Goal: Task Accomplishment & Management: Use online tool/utility

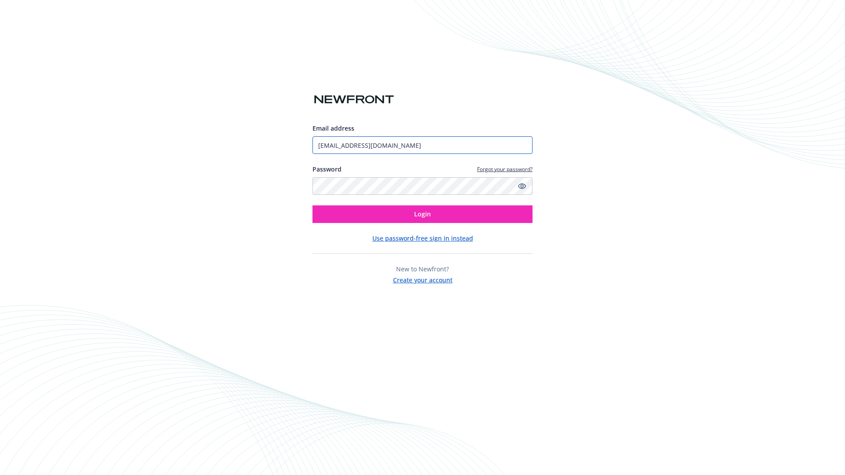
type input "[EMAIL_ADDRESS][DOMAIN_NAME]"
click at [422, 214] on span "Login" at bounding box center [422, 214] width 17 height 8
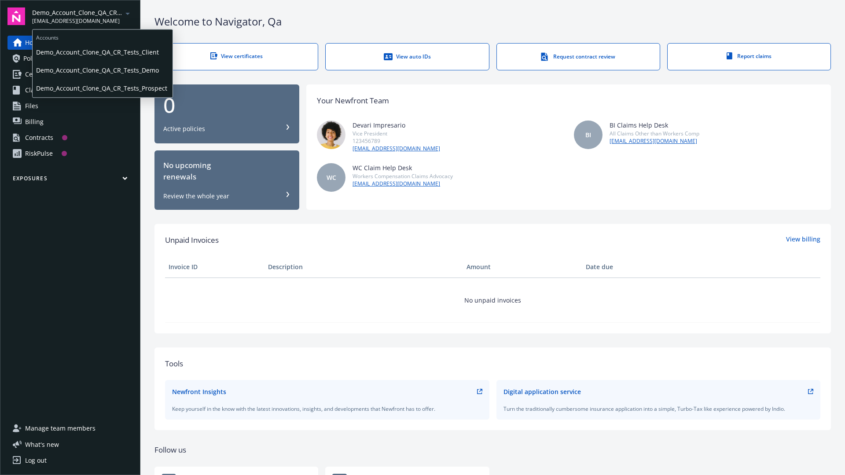
click at [102, 52] on span "Demo_Account_Clone_QA_CR_Tests_Client" at bounding box center [102, 52] width 133 height 18
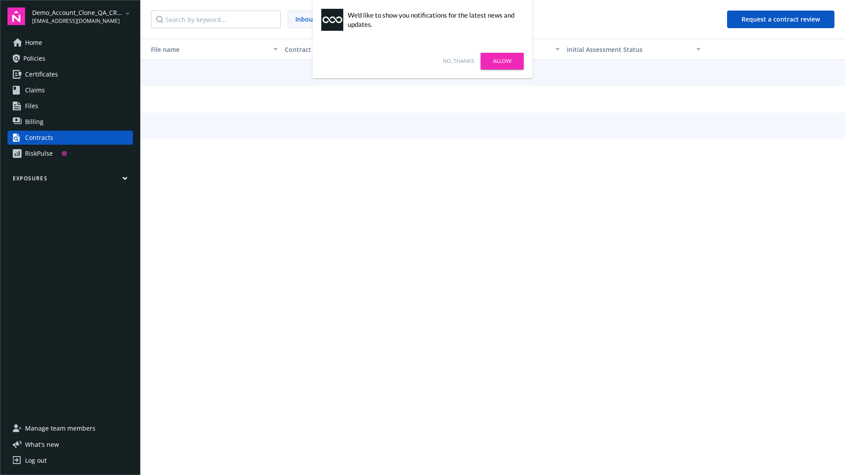
click at [458, 61] on link "No, thanks" at bounding box center [458, 61] width 31 height 8
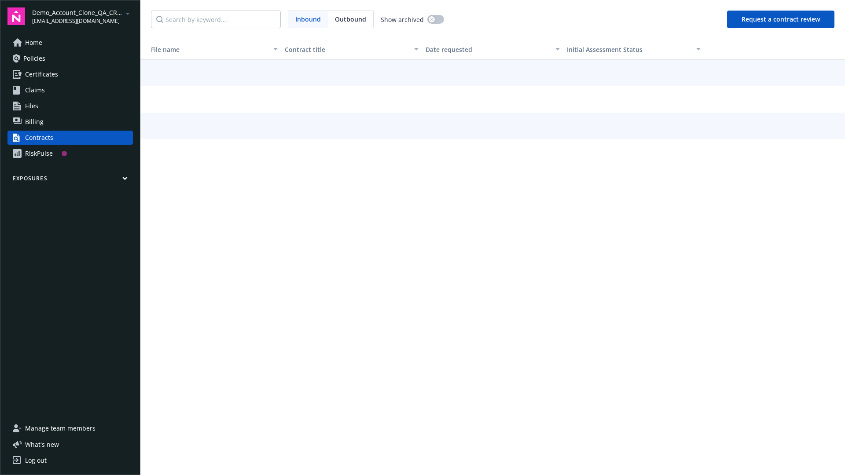
click at [781, 19] on button "Request a contract review" at bounding box center [780, 20] width 107 height 18
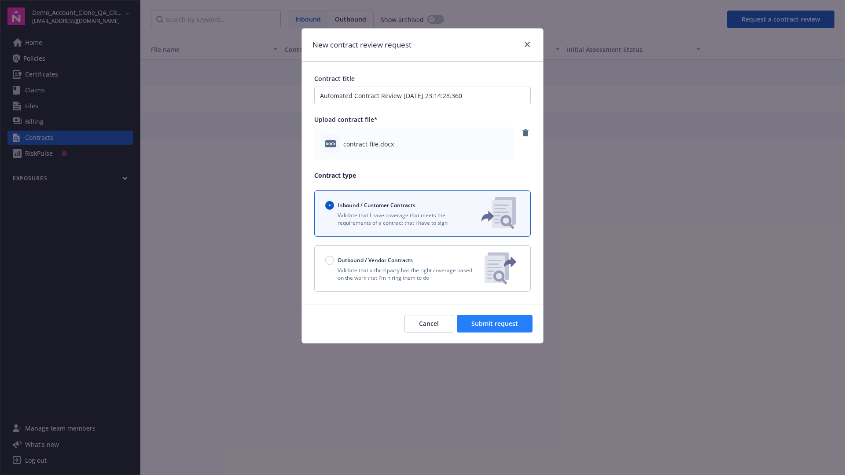
type input "Automated Contract Review 09-11-2025 23:14:28.360"
click at [495, 324] on span "Submit request" at bounding box center [494, 323] width 47 height 8
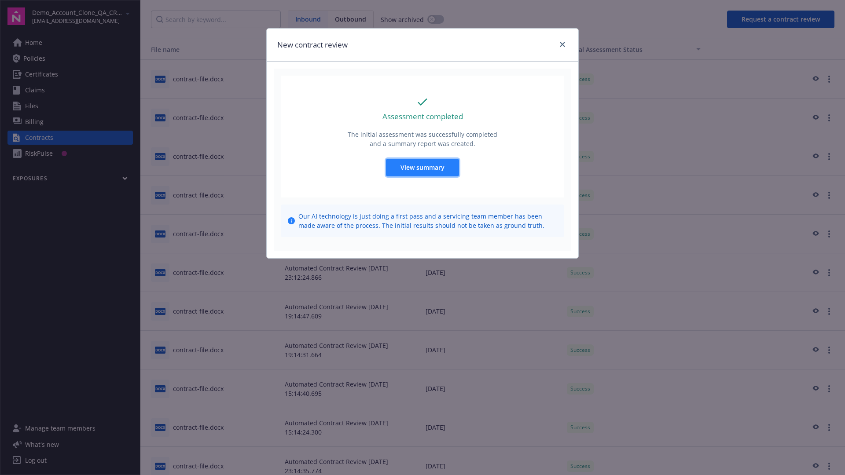
click at [422, 167] on span "View summary" at bounding box center [422, 167] width 44 height 8
